Goal: Transaction & Acquisition: Purchase product/service

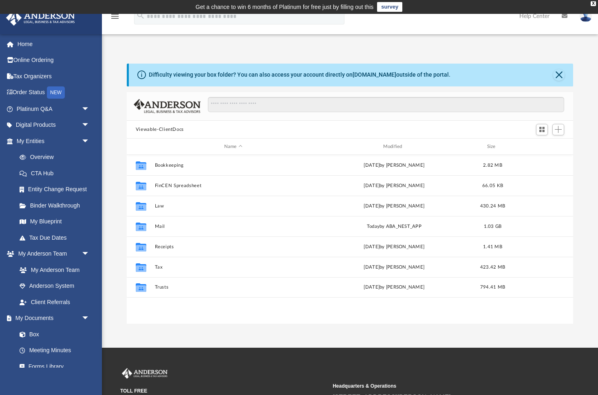
scroll to position [185, 446]
click at [395, 145] on div "Modified" at bounding box center [393, 146] width 157 height 7
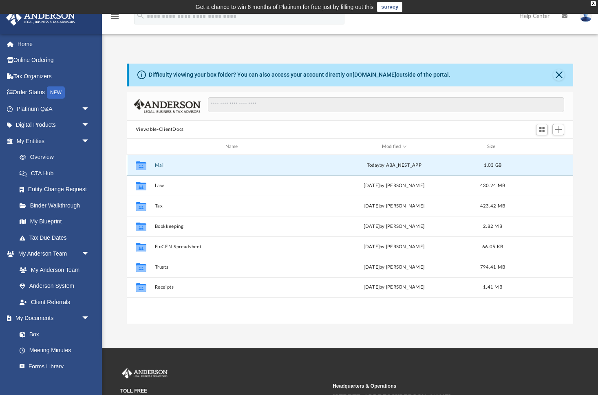
click at [160, 165] on button "Mail" at bounding box center [232, 165] width 157 height 5
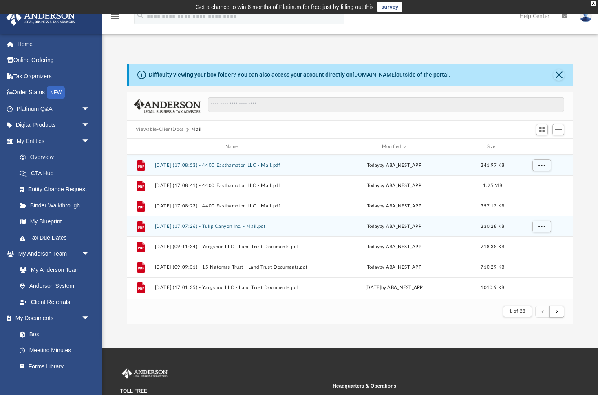
scroll to position [0, 0]
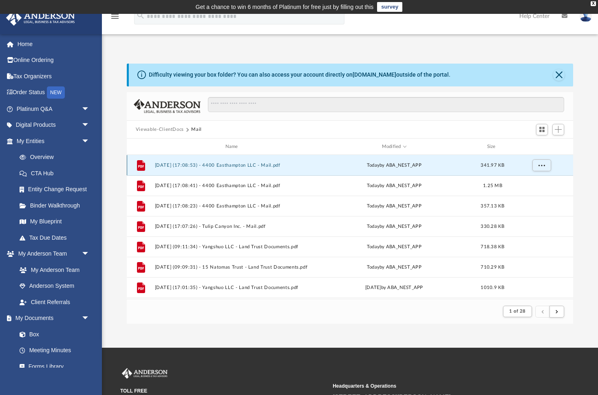
click at [228, 164] on button "2025.10.09 (17:08:53) - 4400 Easthampton LLC - Mail.pdf" at bounding box center [232, 165] width 157 height 5
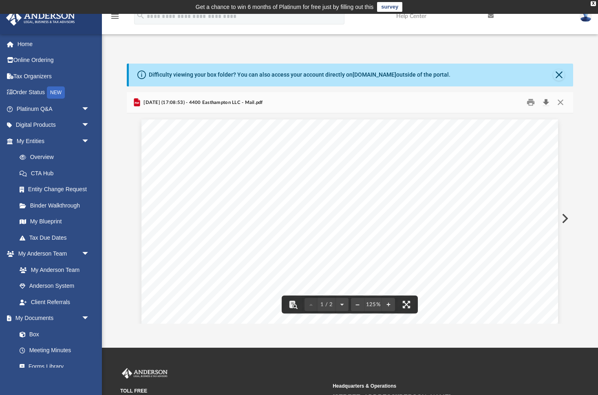
click at [545, 103] on button "Download" at bounding box center [545, 102] width 15 height 13
click at [564, 218] on button "Preview" at bounding box center [564, 218] width 18 height 23
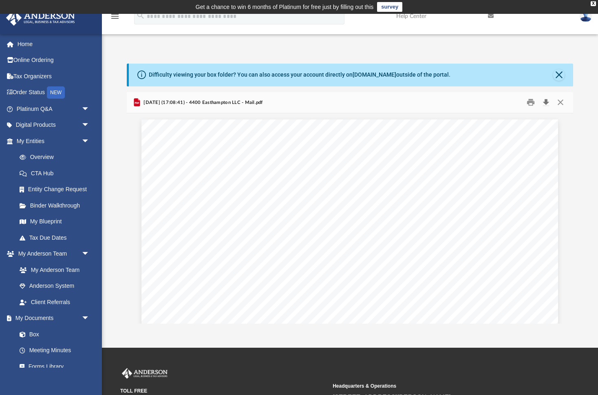
click at [546, 103] on button "Download" at bounding box center [545, 102] width 15 height 13
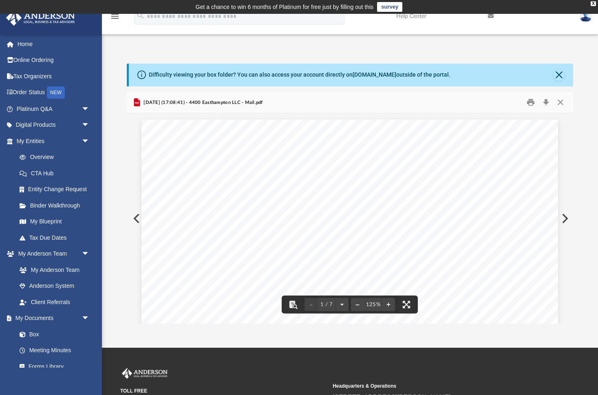
click at [566, 218] on button "Preview" at bounding box center [564, 218] width 18 height 23
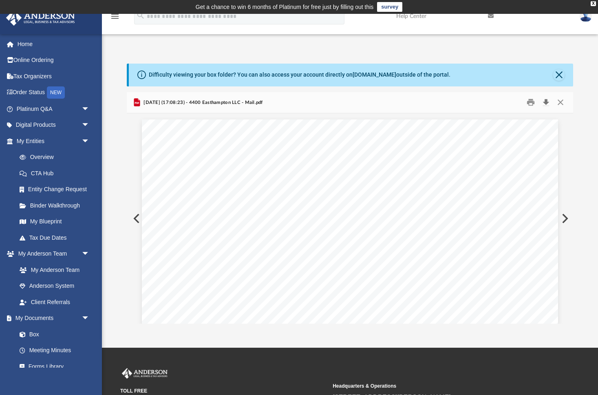
click at [547, 102] on button "Download" at bounding box center [545, 102] width 15 height 13
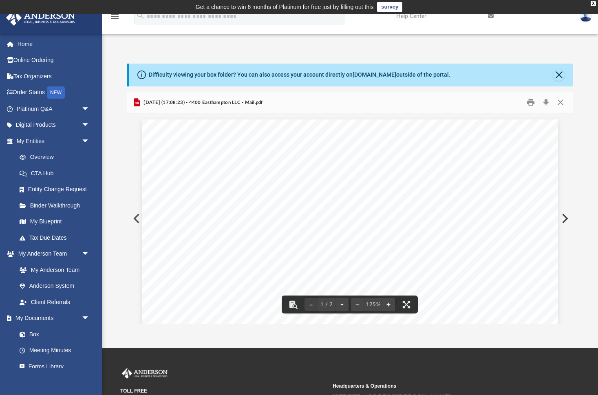
click at [565, 218] on button "Preview" at bounding box center [564, 218] width 18 height 23
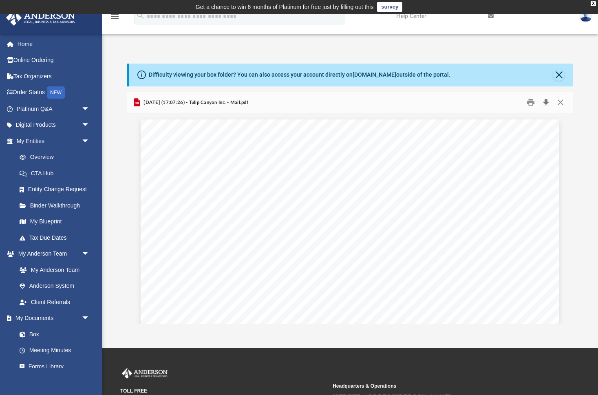
click at [546, 103] on button "Download" at bounding box center [545, 102] width 15 height 13
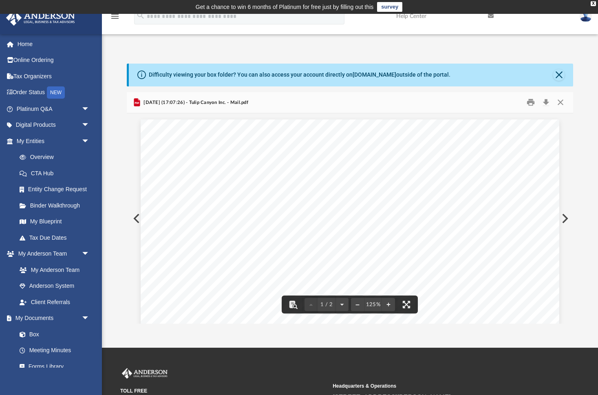
click at [566, 219] on button "Preview" at bounding box center [564, 218] width 18 height 23
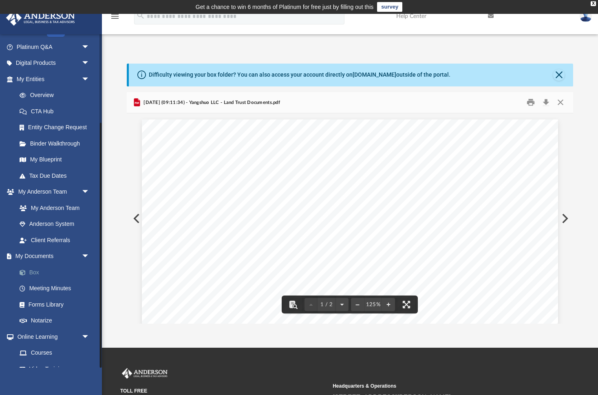
scroll to position [121, 0]
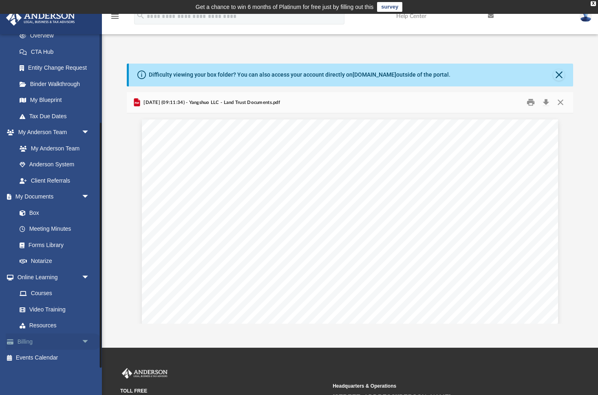
click at [29, 343] on link "Billing arrow_drop_down" at bounding box center [54, 341] width 96 height 16
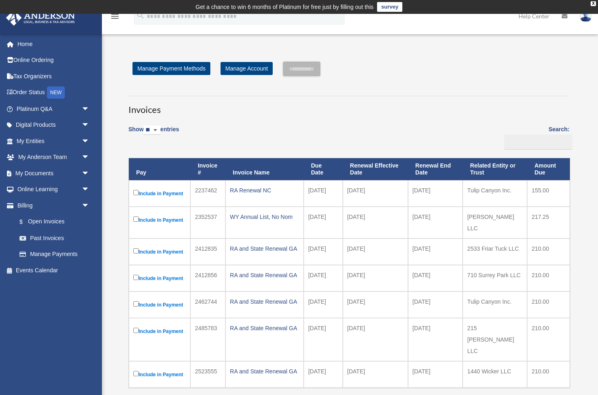
click at [159, 128] on select "** ** ** ***" at bounding box center [151, 130] width 17 height 9
select select "**"
click at [145, 126] on select "** ** ** ***" at bounding box center [151, 130] width 17 height 9
click at [311, 68] on input "**********" at bounding box center [301, 69] width 37 height 15
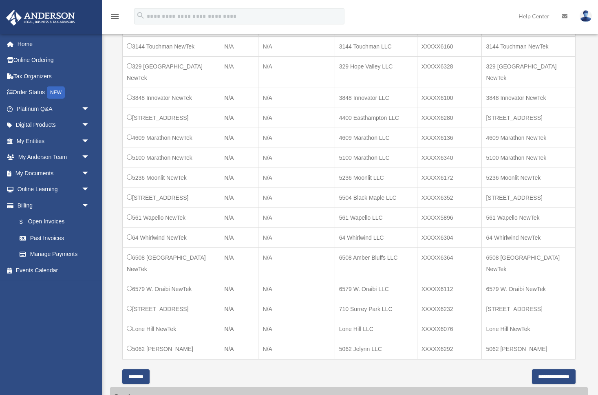
scroll to position [683, 0]
click at [549, 368] on input "**********" at bounding box center [554, 375] width 44 height 15
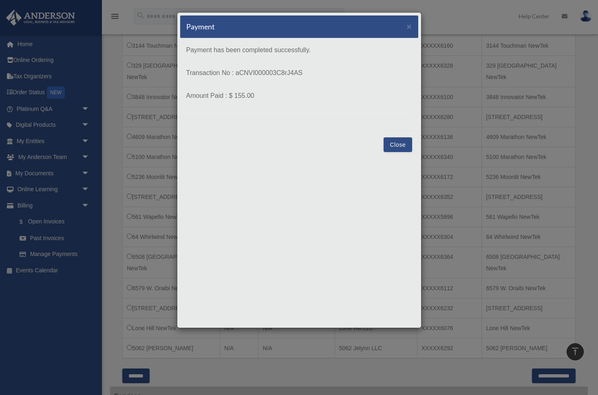
click at [399, 144] on button "Close" at bounding box center [398, 144] width 28 height 15
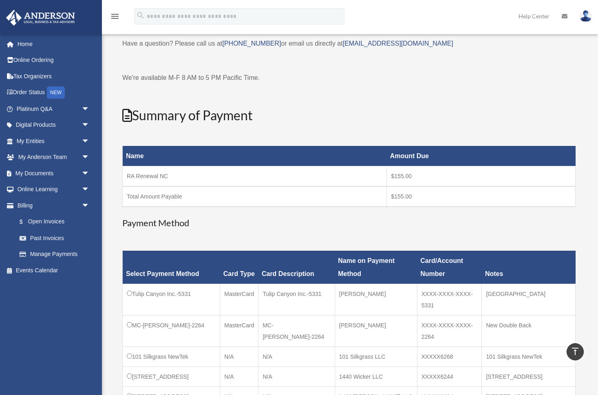
scroll to position [0, 0]
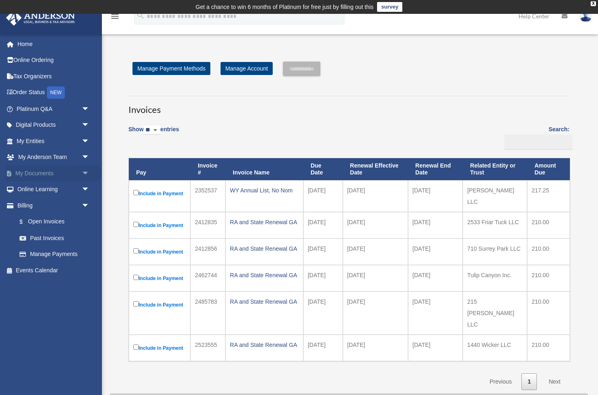
click at [40, 171] on link "My Documents arrow_drop_down" at bounding box center [54, 173] width 96 height 16
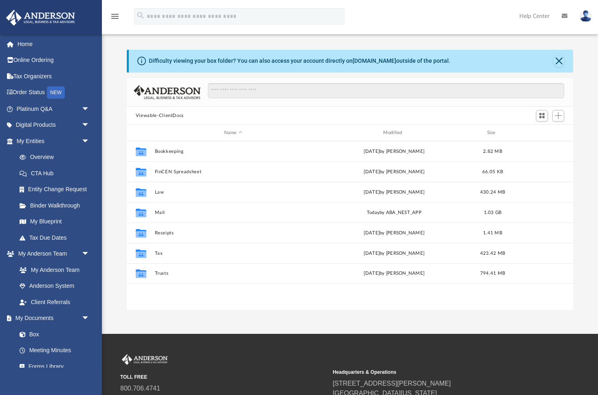
scroll to position [185, 446]
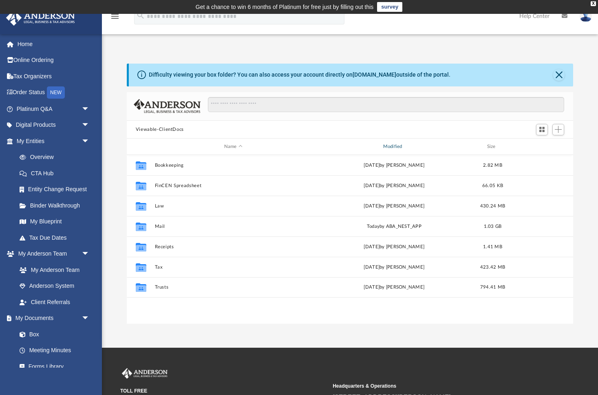
click at [390, 144] on div "Modified" at bounding box center [393, 146] width 157 height 7
